Goal: Task Accomplishment & Management: Complete application form

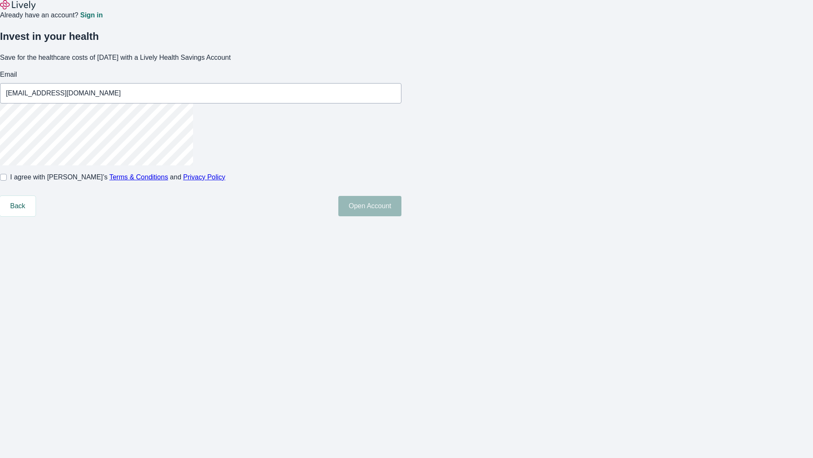
click at [7, 180] on input "I agree with Lively’s Terms & Conditions and Privacy Policy" at bounding box center [3, 177] width 7 height 7
checkbox input "true"
click at [402, 216] on button "Open Account" at bounding box center [370, 206] width 63 height 20
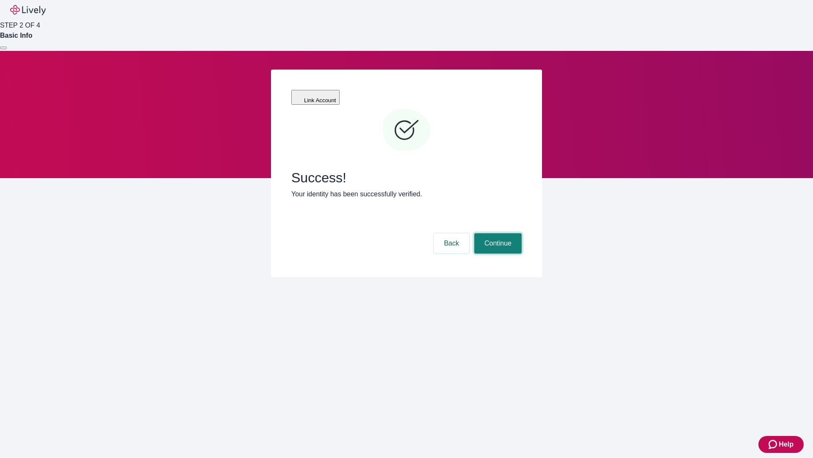
click at [497, 233] on button "Continue" at bounding box center [498, 243] width 47 height 20
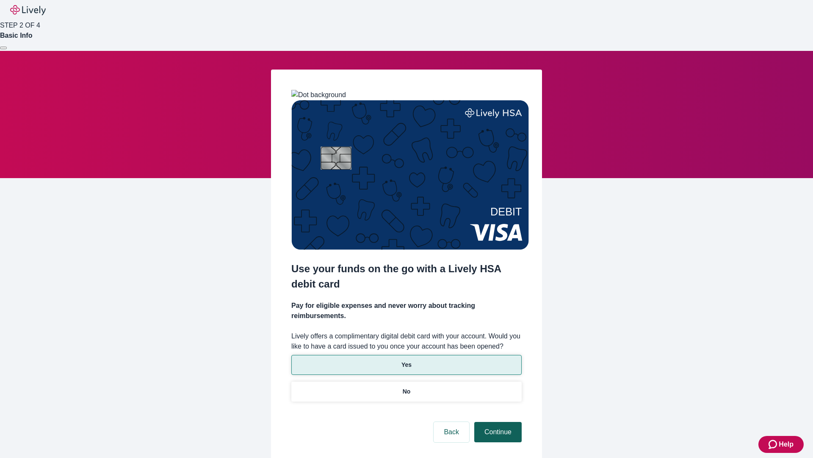
click at [406, 360] on p "Yes" at bounding box center [407, 364] width 10 height 9
click at [497, 422] on button "Continue" at bounding box center [498, 432] width 47 height 20
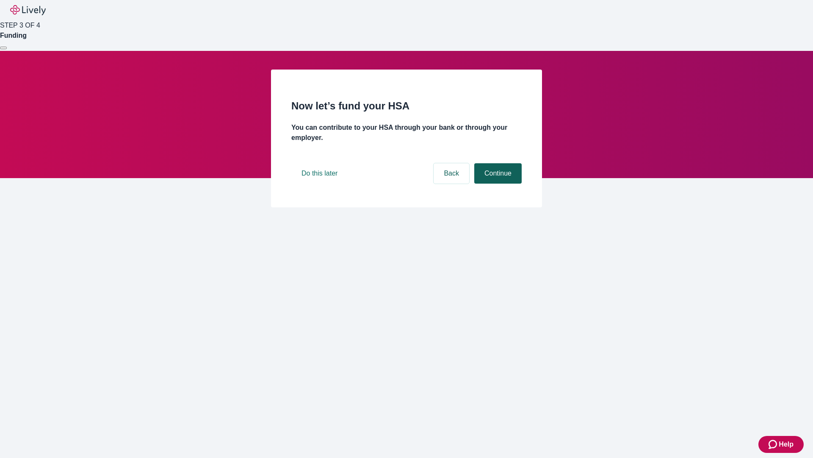
click at [497, 183] on button "Continue" at bounding box center [498, 173] width 47 height 20
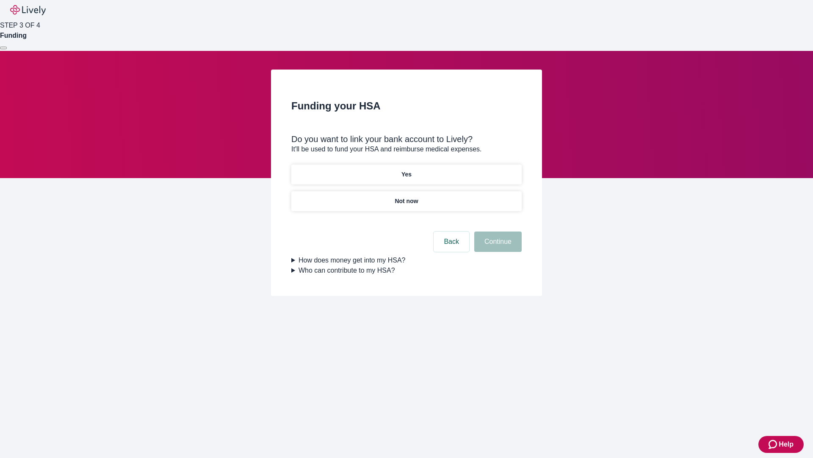
click at [406, 197] on p "Not now" at bounding box center [406, 201] width 23 height 9
click at [497, 247] on button "Continue" at bounding box center [498, 241] width 47 height 20
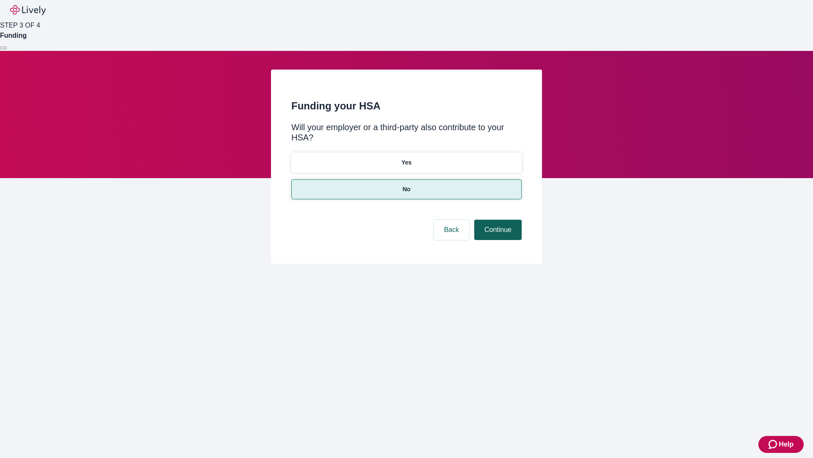
click at [497, 219] on button "Continue" at bounding box center [498, 229] width 47 height 20
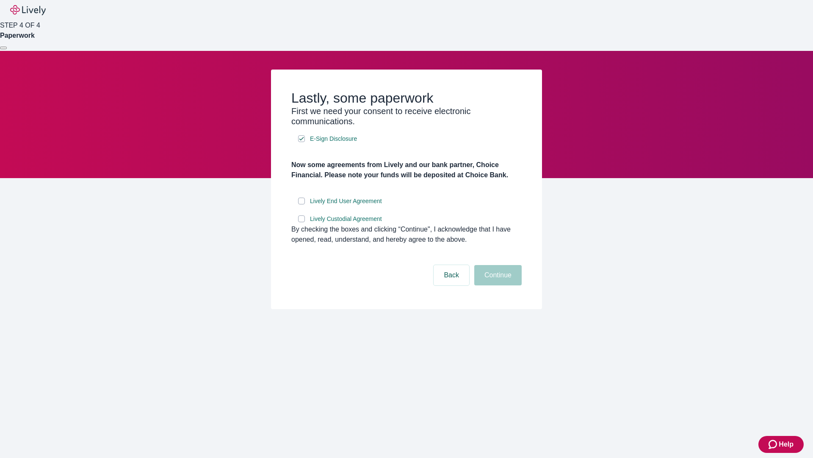
click at [302, 204] on input "Lively End User Agreement" at bounding box center [301, 200] width 7 height 7
checkbox input "true"
click at [302, 222] on input "Lively Custodial Agreement" at bounding box center [301, 218] width 7 height 7
checkbox input "true"
click at [497, 285] on button "Continue" at bounding box center [498, 275] width 47 height 20
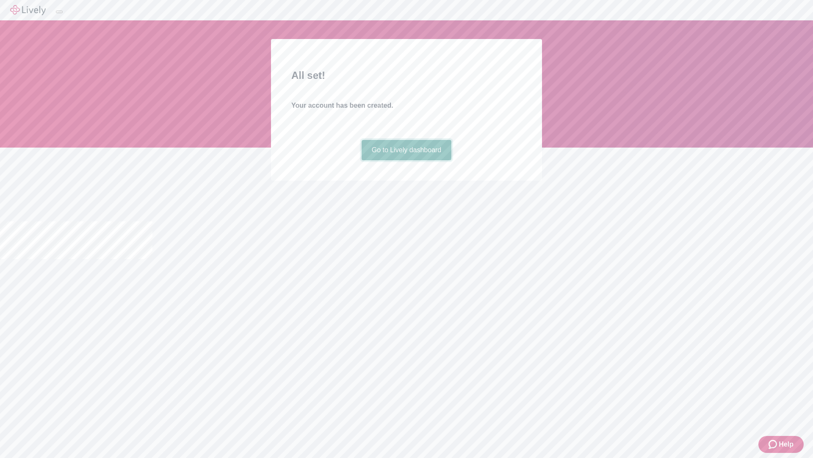
click at [406, 160] on link "Go to Lively dashboard" at bounding box center [407, 150] width 90 height 20
